Goal: Find specific page/section: Find specific page/section

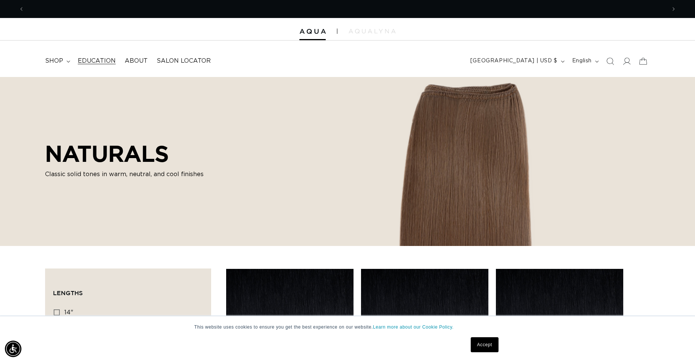
scroll to position [0, 642]
click at [59, 62] on span "shop" at bounding box center [54, 61] width 18 height 8
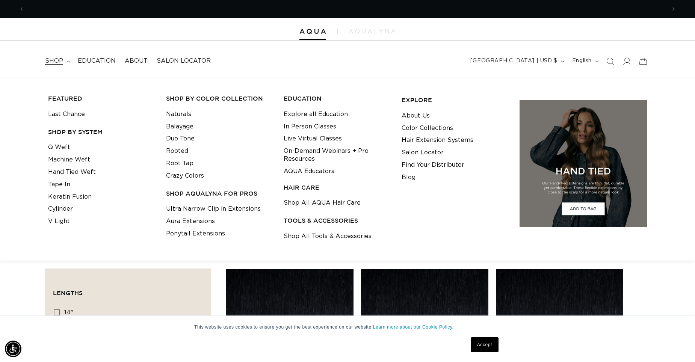
scroll to position [0, 1283]
click at [55, 180] on link "Tape In" at bounding box center [59, 184] width 22 height 12
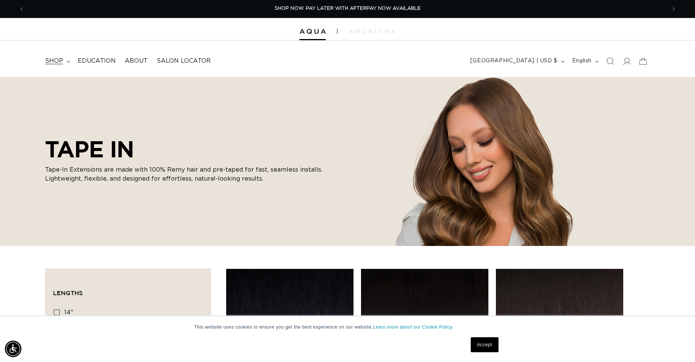
click at [61, 60] on span "shop" at bounding box center [54, 61] width 18 height 8
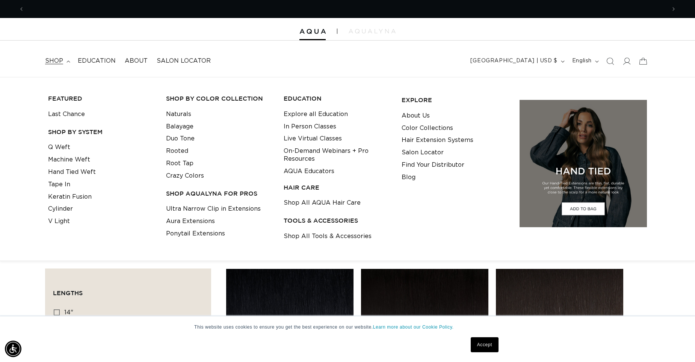
scroll to position [0, 642]
click at [152, 212] on li "Cylinder" at bounding box center [101, 209] width 106 height 12
click at [309, 234] on link "Shop All Tools & Accessories" at bounding box center [328, 236] width 88 height 12
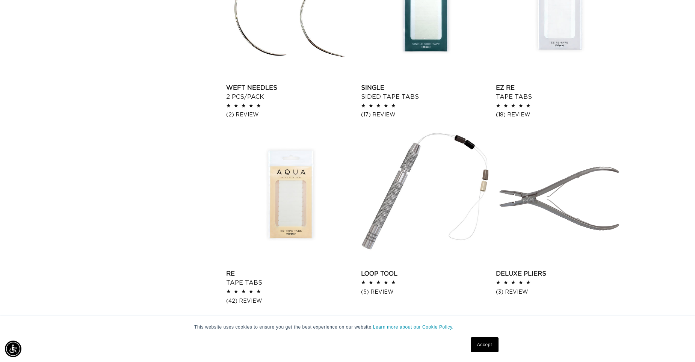
click at [370, 269] on link "Loop Tool" at bounding box center [424, 273] width 127 height 9
click at [425, 83] on link "Single Sided Tape Tabs" at bounding box center [424, 92] width 127 height 18
click at [291, 269] on link "Re Tape Tabs" at bounding box center [289, 278] width 127 height 18
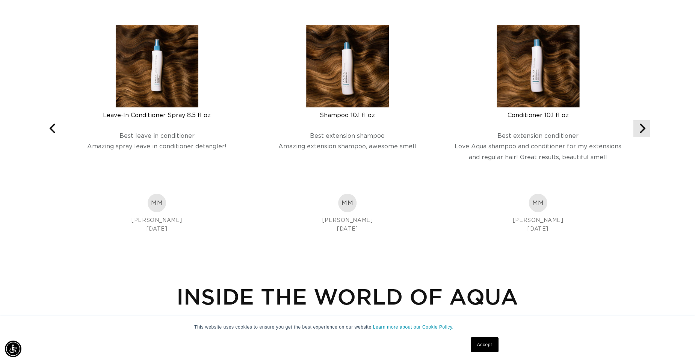
click at [635, 127] on button "Next" at bounding box center [641, 128] width 17 height 17
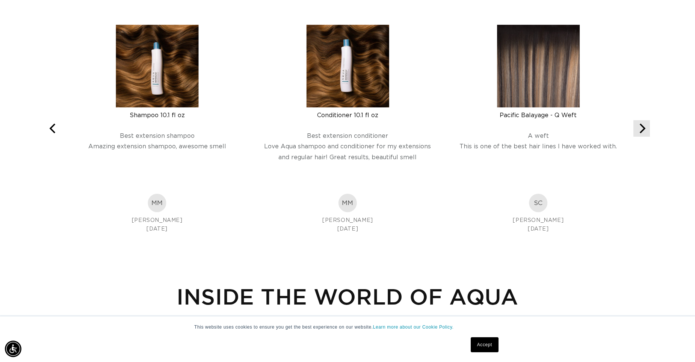
scroll to position [0, 0]
click at [635, 127] on button "Next" at bounding box center [641, 128] width 17 height 17
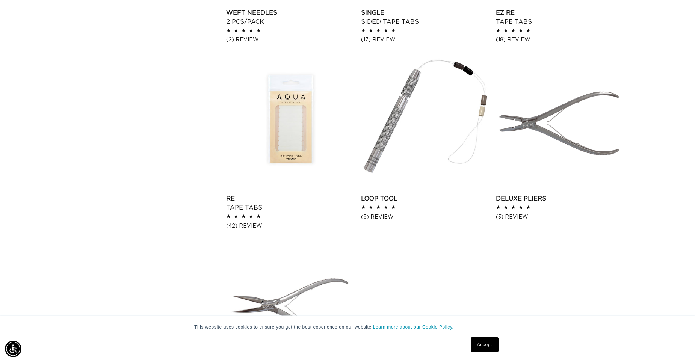
scroll to position [1165, 0]
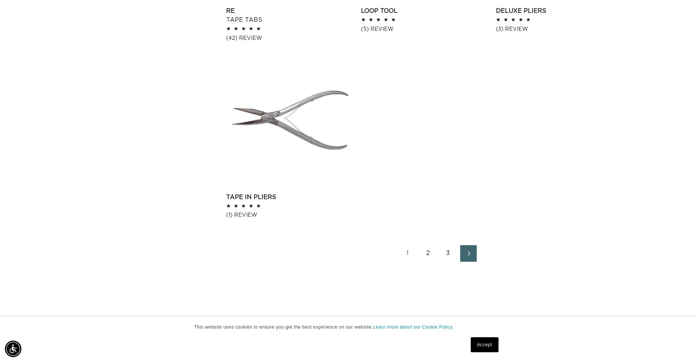
click link "2"
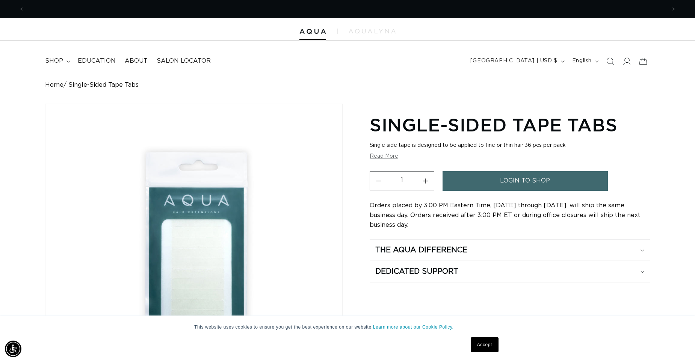
scroll to position [0, 642]
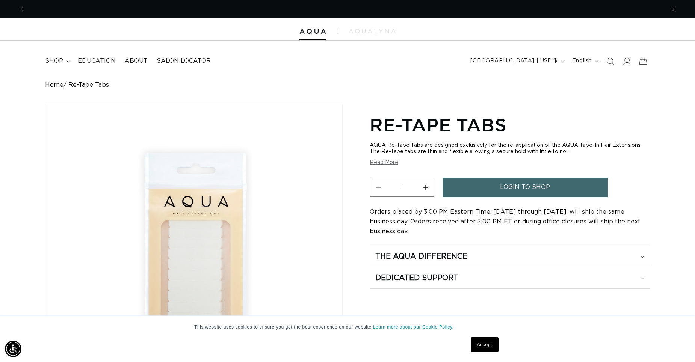
scroll to position [0, 1283]
click at [387, 163] on button "Read More" at bounding box center [384, 163] width 29 height 6
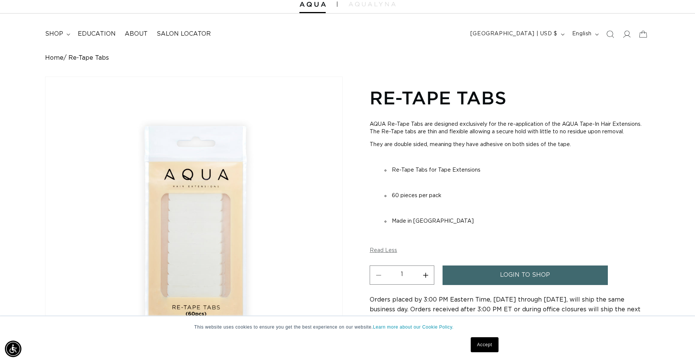
scroll to position [0, 0]
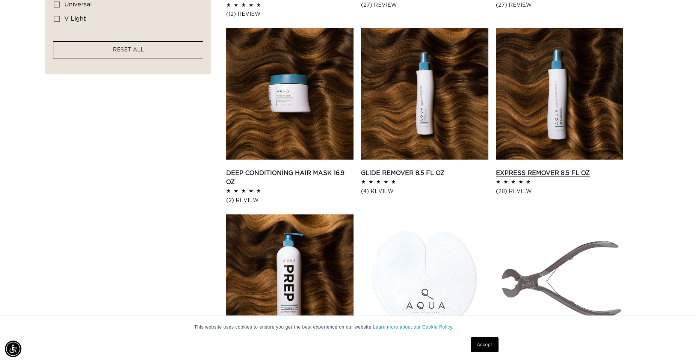
scroll to position [0, 642]
click at [569, 169] on link "Express Remover 8.5 fl oz" at bounding box center [559, 173] width 127 height 9
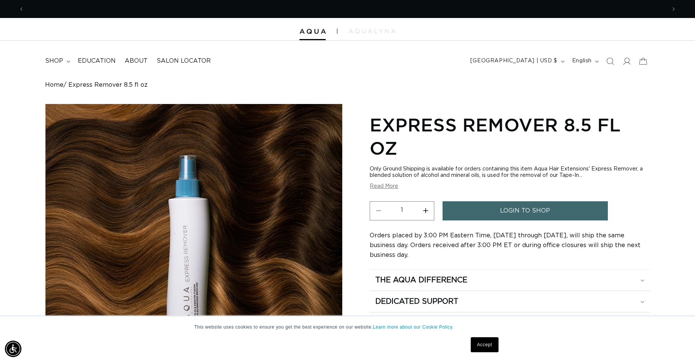
scroll to position [0, 642]
click at [169, 64] on span "Salon Locator" at bounding box center [184, 61] width 54 height 8
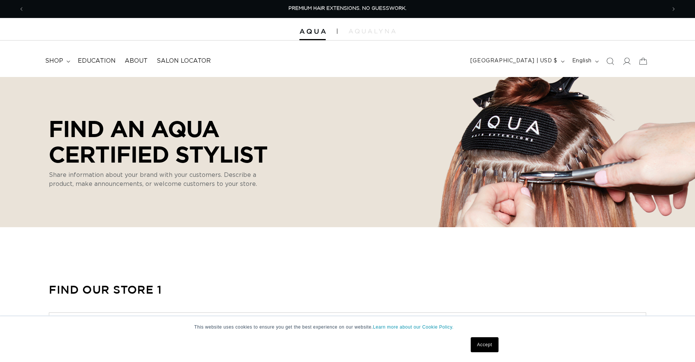
select select "m"
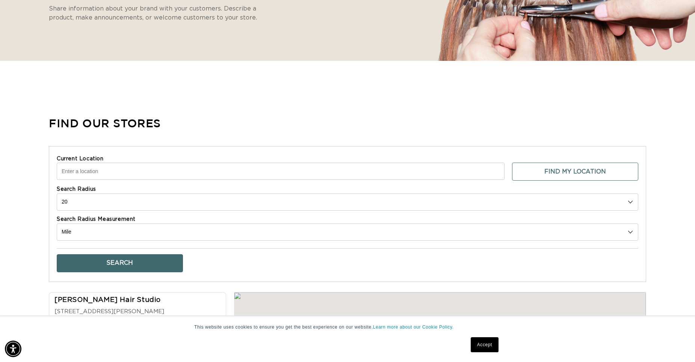
scroll to position [188, 0]
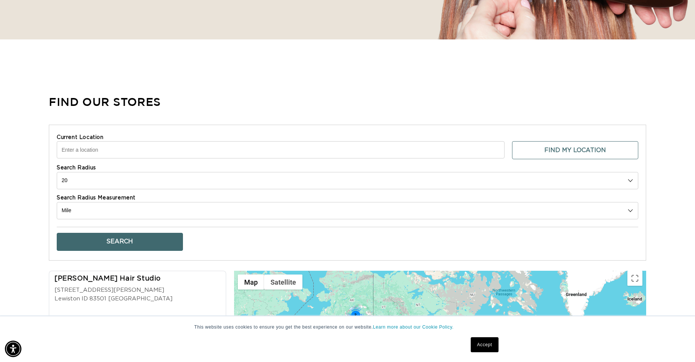
click at [96, 144] on input "Current Location" at bounding box center [281, 149] width 448 height 17
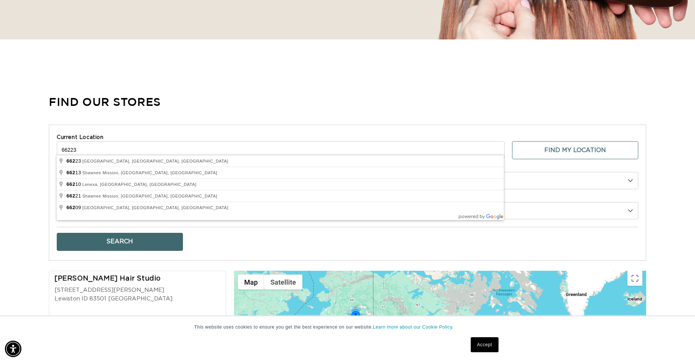
type input "66223"
click at [57, 233] on button "Search" at bounding box center [120, 242] width 126 height 18
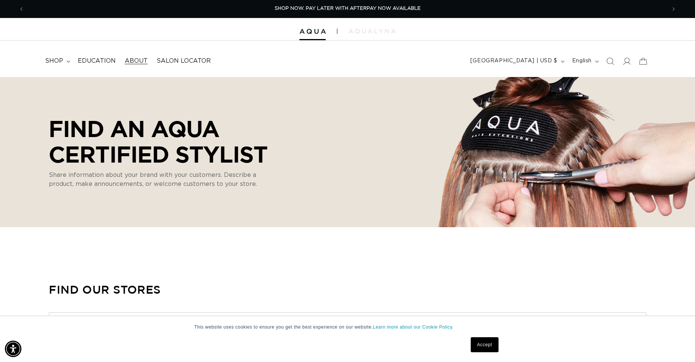
click at [143, 62] on span "About" at bounding box center [136, 61] width 23 height 8
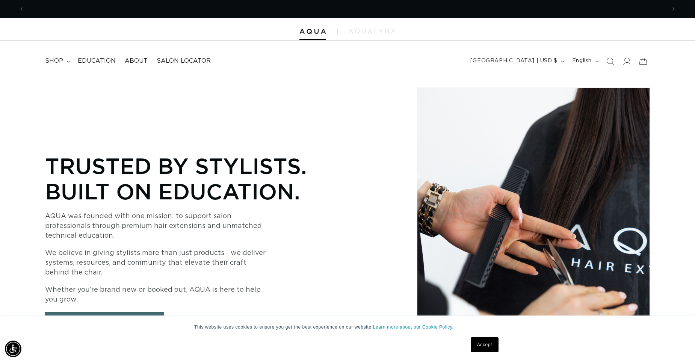
scroll to position [0, 1283]
click at [629, 62] on icon at bounding box center [627, 61] width 8 height 8
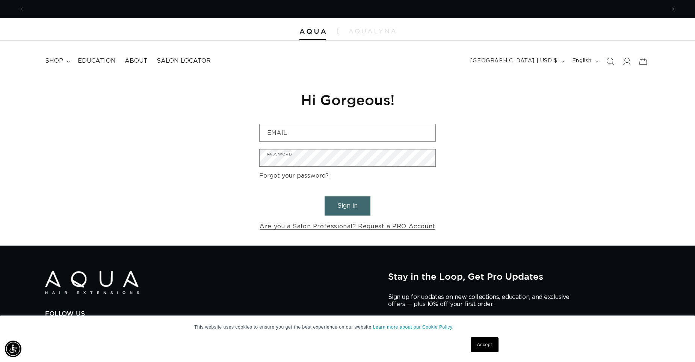
scroll to position [0, 642]
